Goal: Navigation & Orientation: Understand site structure

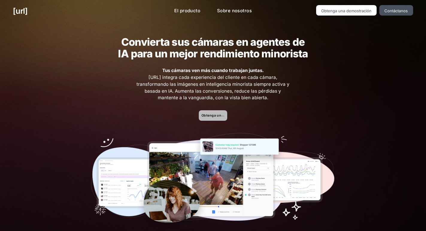
click at [224, 117] on font "Obtenga una demostración" at bounding box center [224, 115] width 46 height 4
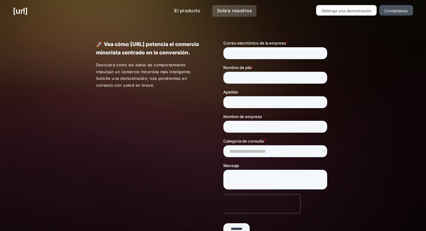
click at [235, 9] on font "Sobre nosotros" at bounding box center [234, 11] width 35 height 6
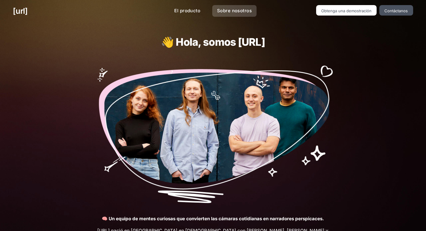
click at [243, 11] on font "Sobre nosotros" at bounding box center [234, 11] width 35 height 6
click at [200, 13] on link "El producto" at bounding box center [187, 11] width 36 height 12
